Goal: Task Accomplishment & Management: Manage account settings

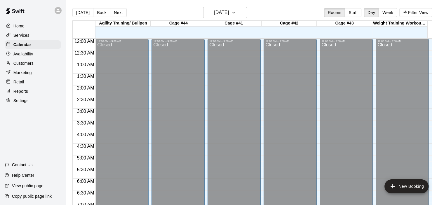
scroll to position [370, 0]
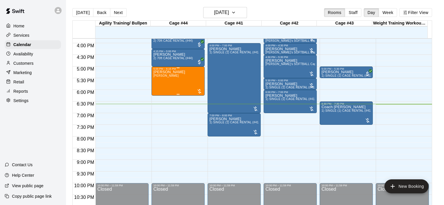
click at [168, 72] on p "[PERSON_NAME]" at bounding box center [169, 72] width 32 height 0
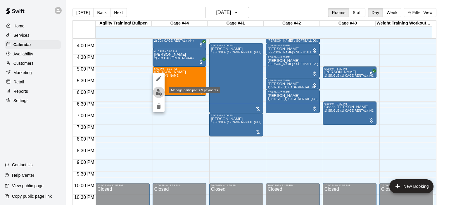
click at [160, 94] on img "edit" at bounding box center [158, 92] width 7 height 7
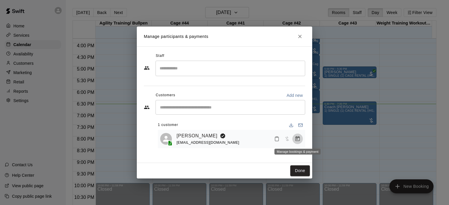
click at [297, 141] on icon "Manage bookings & payment" at bounding box center [297, 138] width 4 height 5
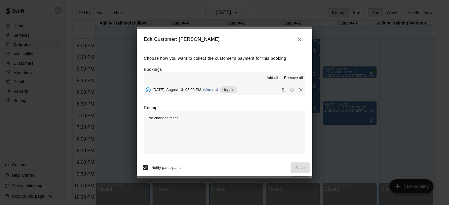
click at [217, 91] on span "(Current)" at bounding box center [210, 90] width 15 height 4
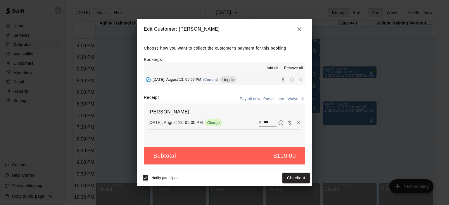
click at [295, 98] on button "Waive all" at bounding box center [295, 99] width 19 height 9
type input "*"
click at [300, 175] on button "Save" at bounding box center [299, 178] width 19 height 11
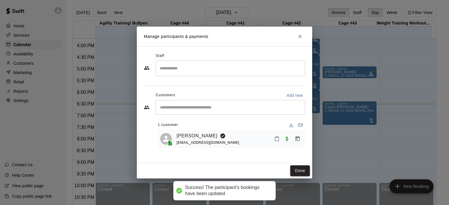
click at [305, 171] on button "Done" at bounding box center [300, 171] width 20 height 11
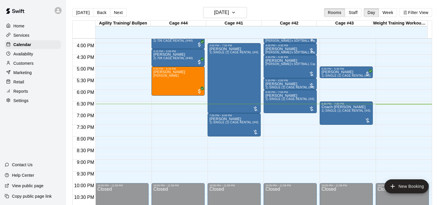
click at [28, 65] on p "Customers" at bounding box center [23, 63] width 20 height 6
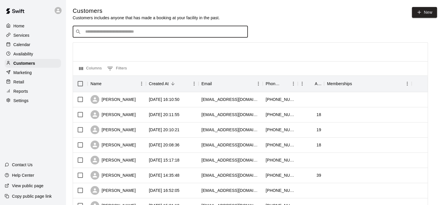
click at [136, 33] on input "Search customers by name or email" at bounding box center [165, 32] width 162 height 6
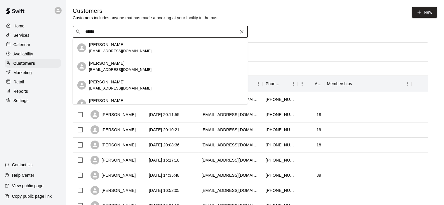
type input "*******"
click at [122, 51] on span "[EMAIL_ADDRESS][DOMAIN_NAME]" at bounding box center [120, 51] width 63 height 4
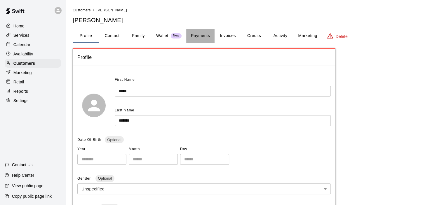
click at [203, 33] on button "Payments" at bounding box center [200, 36] width 28 height 14
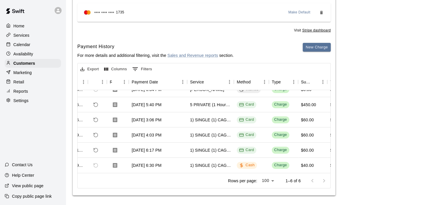
scroll to position [0, 23]
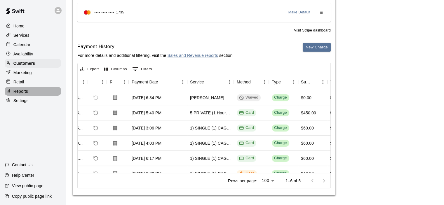
click at [23, 94] on p "Reports" at bounding box center [20, 92] width 15 height 6
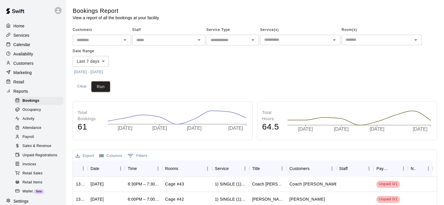
click at [37, 149] on span "Sales & Revenue" at bounding box center [36, 146] width 29 height 6
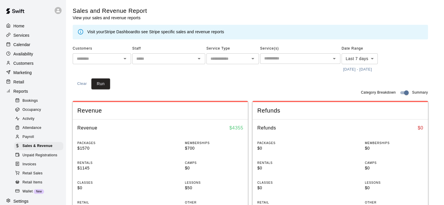
click at [119, 31] on link "Stripe Dashboard" at bounding box center [120, 32] width 32 height 5
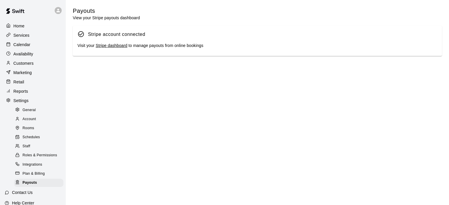
click at [113, 48] on link "Stripe dashboard" at bounding box center [112, 45] width 32 height 5
